Goal: Obtain resource: Obtain resource

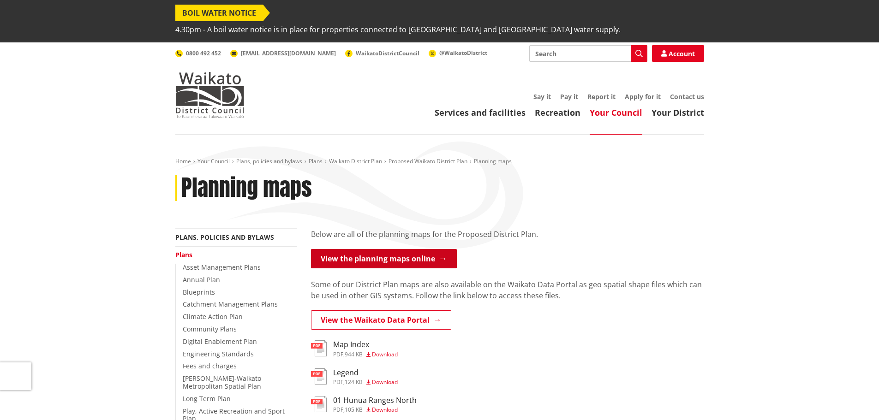
click at [412, 249] on link "View the planning maps online" at bounding box center [384, 258] width 146 height 19
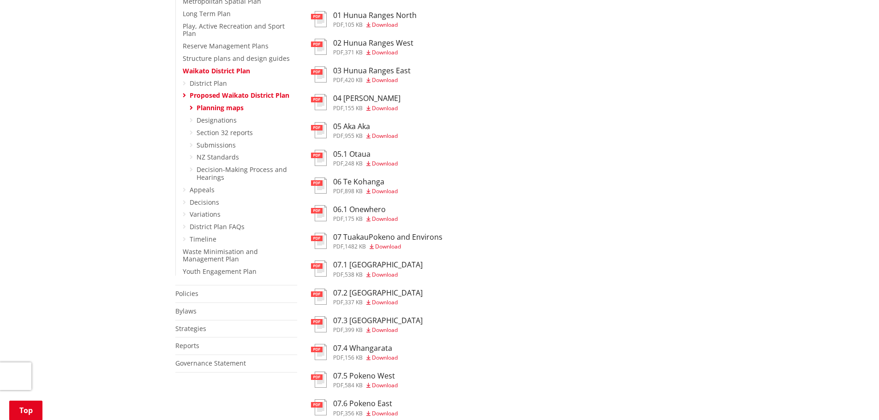
scroll to position [415, 0]
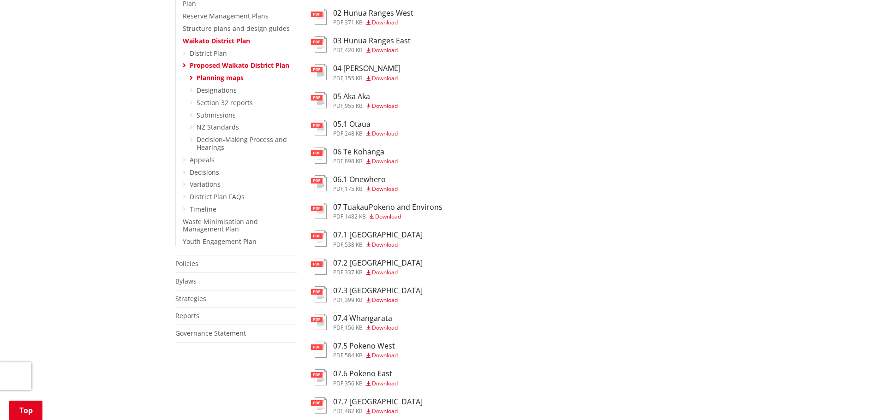
click at [388, 269] on span "Download" at bounding box center [385, 273] width 26 height 8
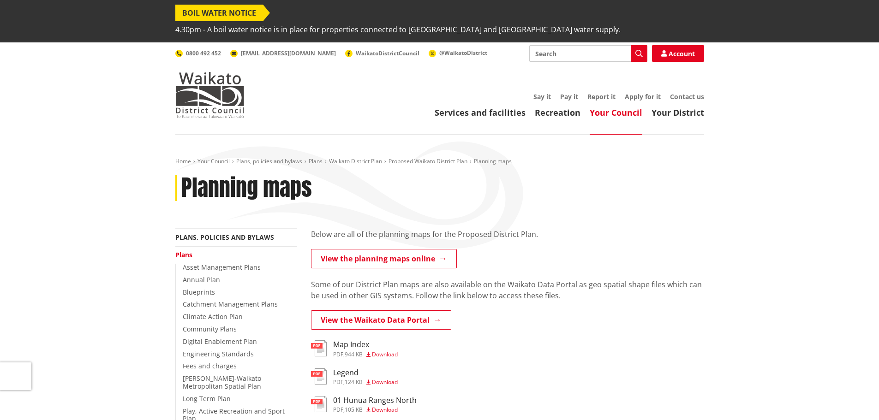
scroll to position [415, 0]
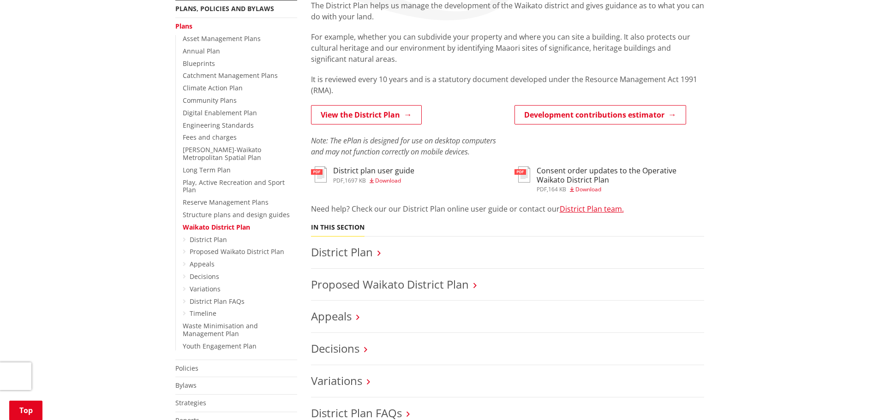
scroll to position [231, 0]
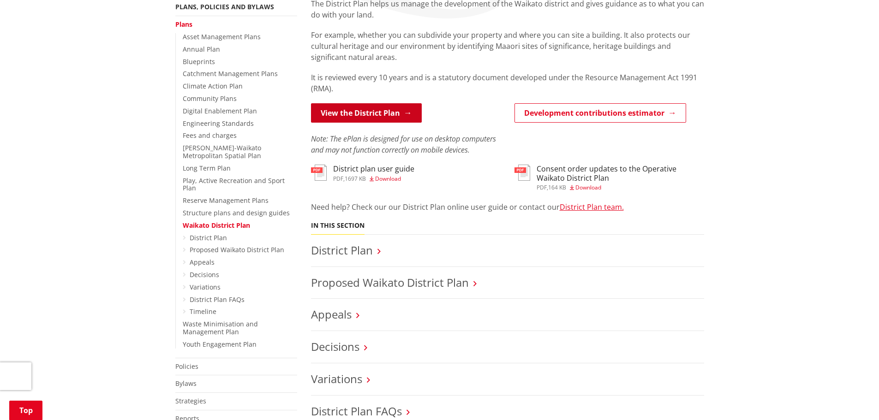
click at [377, 103] on link "View the District Plan" at bounding box center [366, 112] width 111 height 19
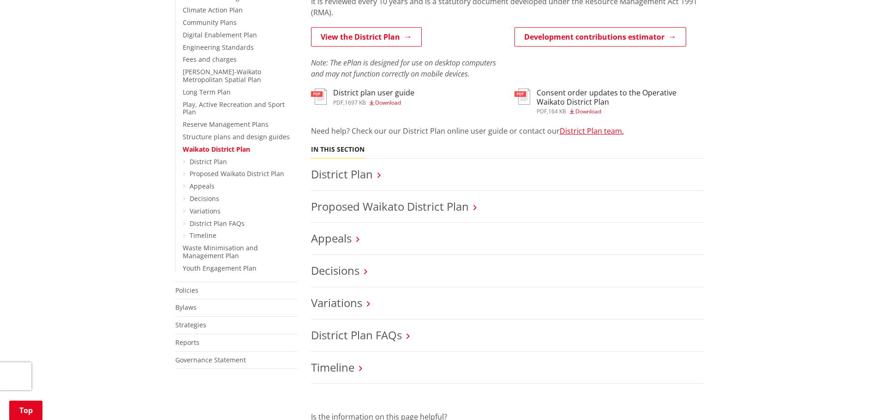
scroll to position [323, 0]
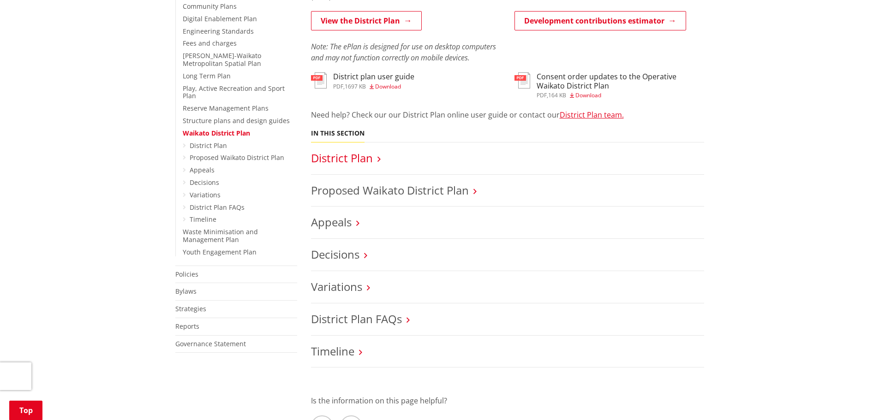
click at [370, 150] on link "District Plan" at bounding box center [342, 157] width 62 height 15
